Goal: Subscribe to service/newsletter

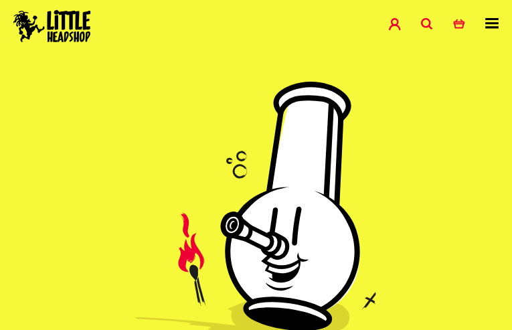
type input "ZvIowKtRMg"
type input "[EMAIL_ADDRESS][DOMAIN_NAME]"
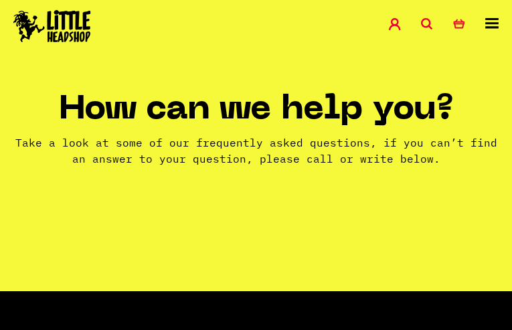
type input "KsHmrxkvIoSq"
type input "[EMAIL_ADDRESS][DOMAIN_NAME]"
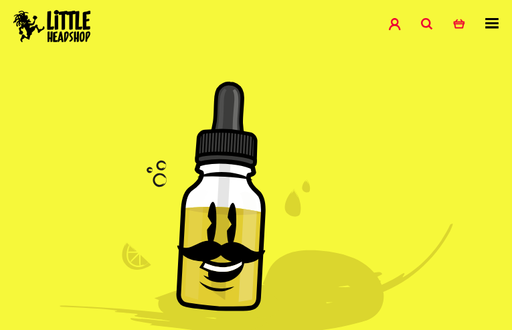
type input "UKWentcJDmm"
type input "[EMAIL_ADDRESS][DOMAIN_NAME]"
